Goal: Find specific page/section: Find specific page/section

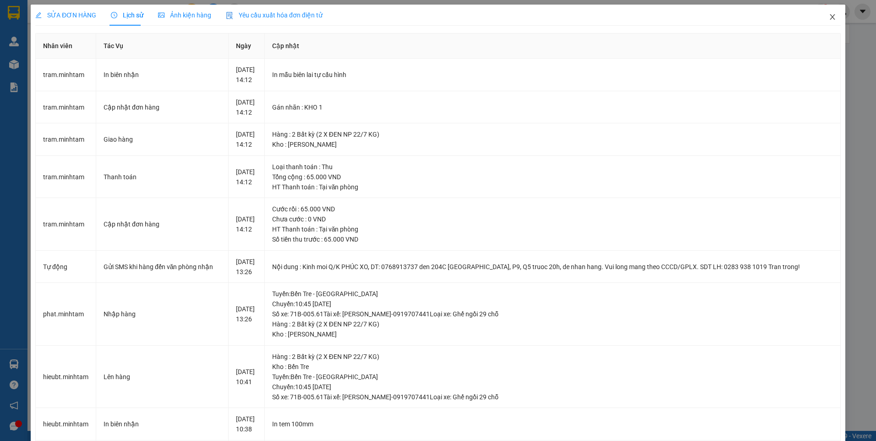
click at [829, 20] on icon "close" at bounding box center [832, 16] width 7 height 7
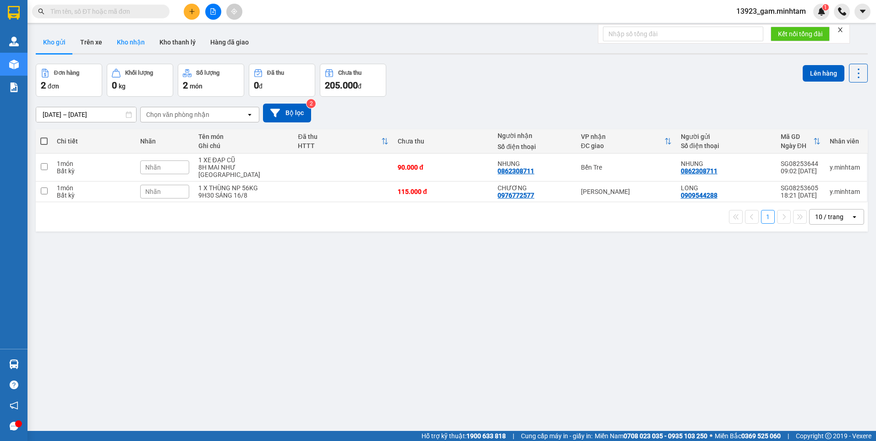
click at [134, 42] on button "Kho nhận" at bounding box center [130, 42] width 43 height 22
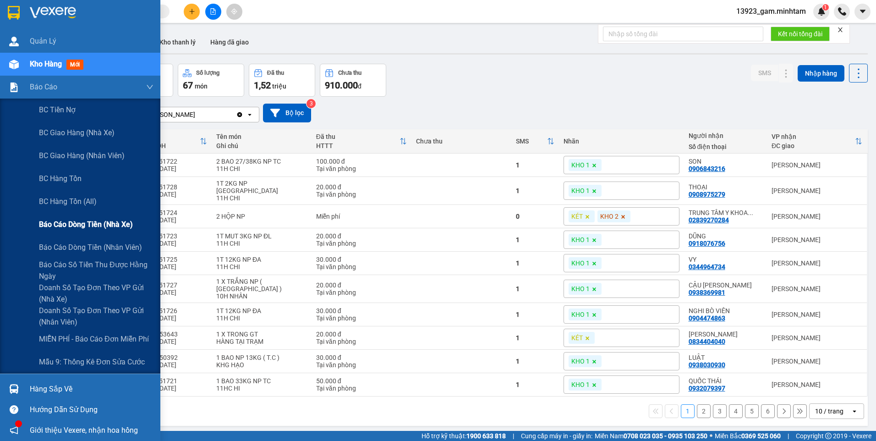
click at [82, 227] on span "Báo cáo dòng tiền (nhà xe)" at bounding box center [86, 224] width 94 height 11
